Goal: Find specific page/section: Find specific page/section

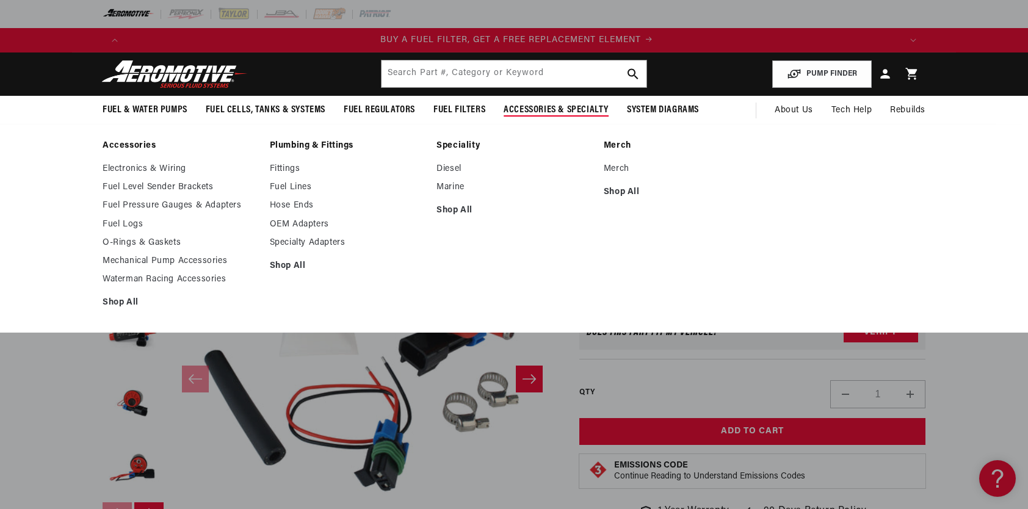
scroll to position [0, 774]
click at [292, 171] on link "Fittings" at bounding box center [347, 169] width 155 height 11
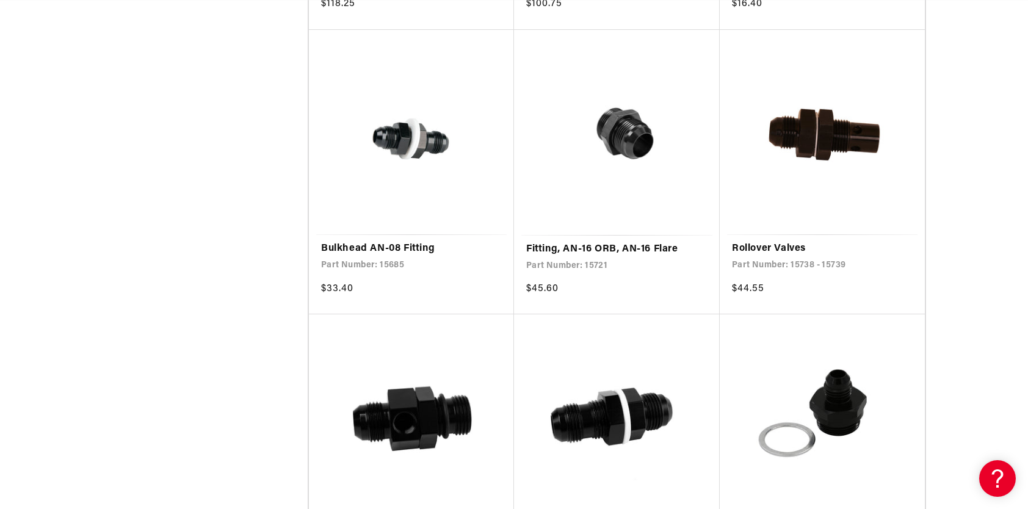
scroll to position [0, 774]
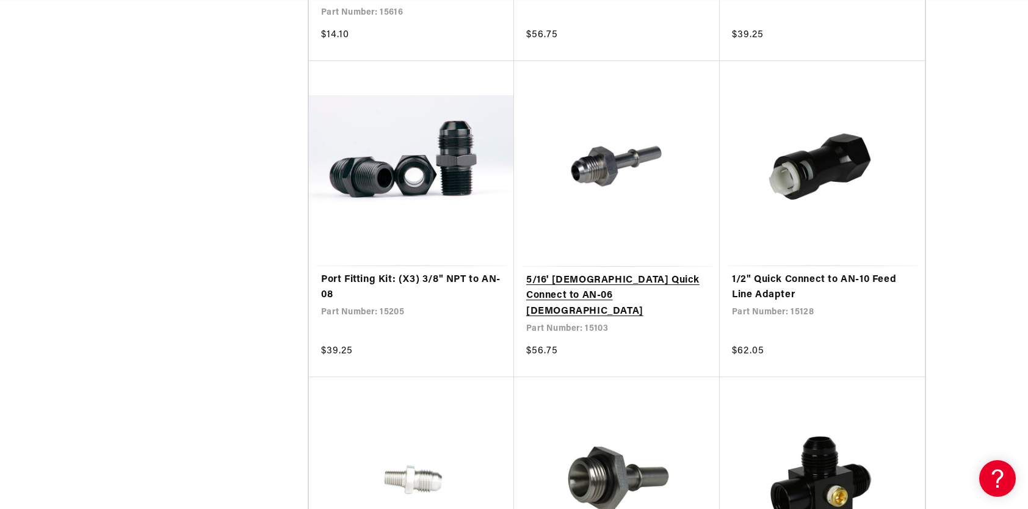
scroll to position [7140, 0]
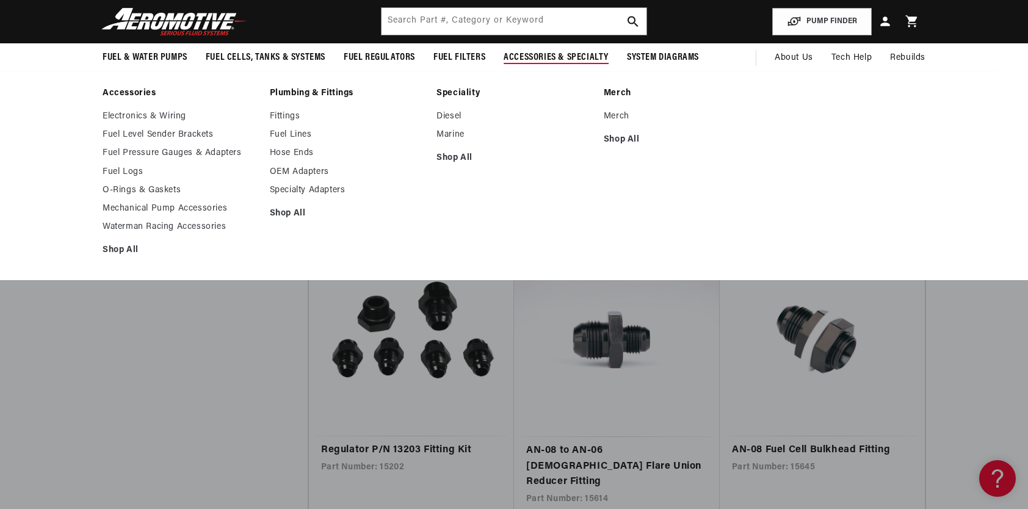
scroll to position [0, 1548]
click at [295, 132] on link "Fuel Lines" at bounding box center [347, 134] width 155 height 11
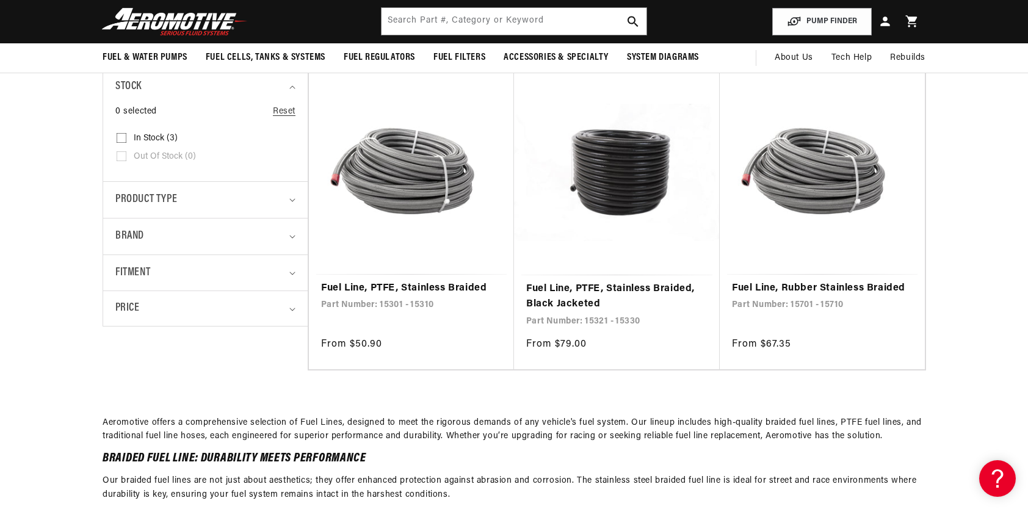
scroll to position [0, 1548]
